Goal: Task Accomplishment & Management: Use online tool/utility

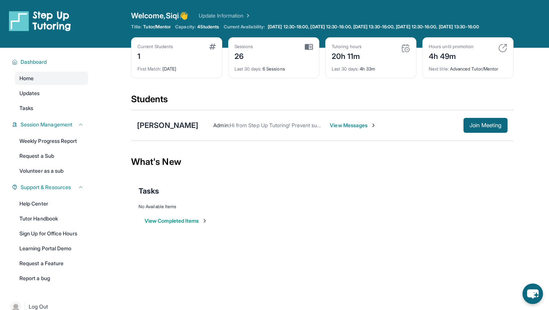
click at [322, 108] on div "Students" at bounding box center [322, 101] width 382 height 16
click at [246, 16] on link "Update Information" at bounding box center [225, 15] width 52 height 7
click at [239, 100] on div "Students" at bounding box center [322, 101] width 382 height 16
click at [244, 15] on link "Update Information" at bounding box center [225, 15] width 52 height 7
click at [378, 196] on div "Tasks" at bounding box center [321, 191] width 367 height 10
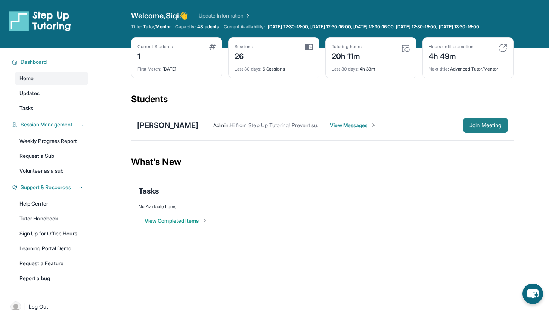
click at [463, 129] on button "Join Meeting" at bounding box center [485, 125] width 44 height 15
